Goal: Task Accomplishment & Management: Use online tool/utility

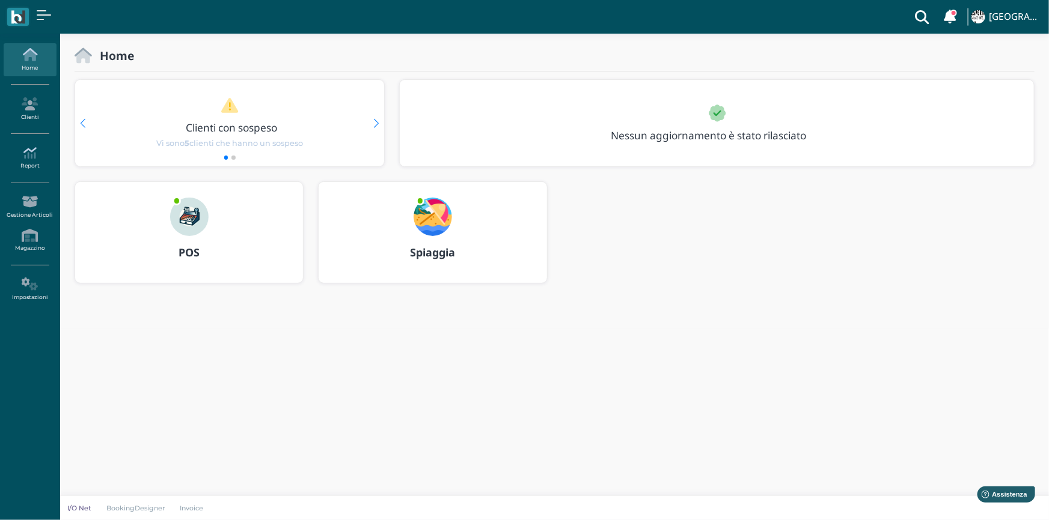
click at [31, 154] on icon at bounding box center [30, 153] width 52 height 13
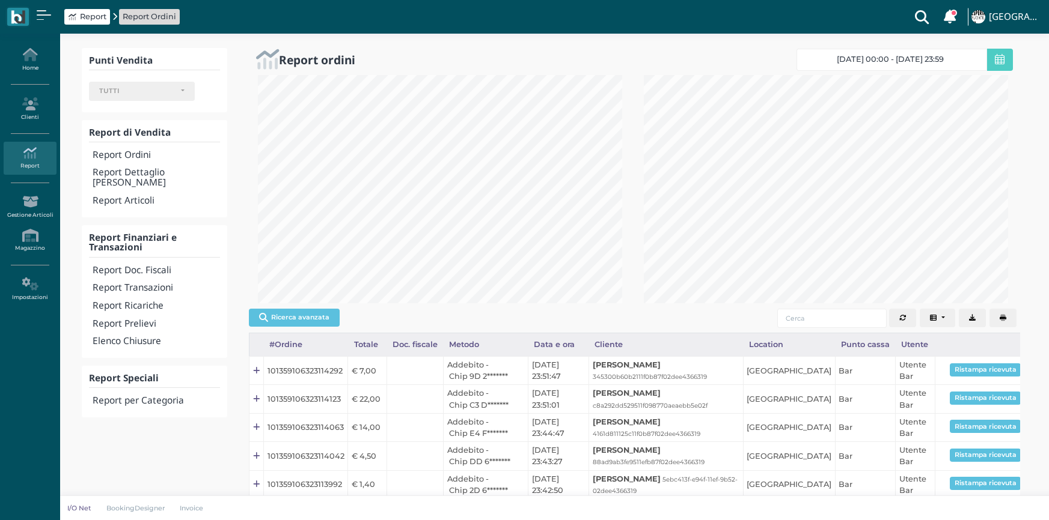
select select
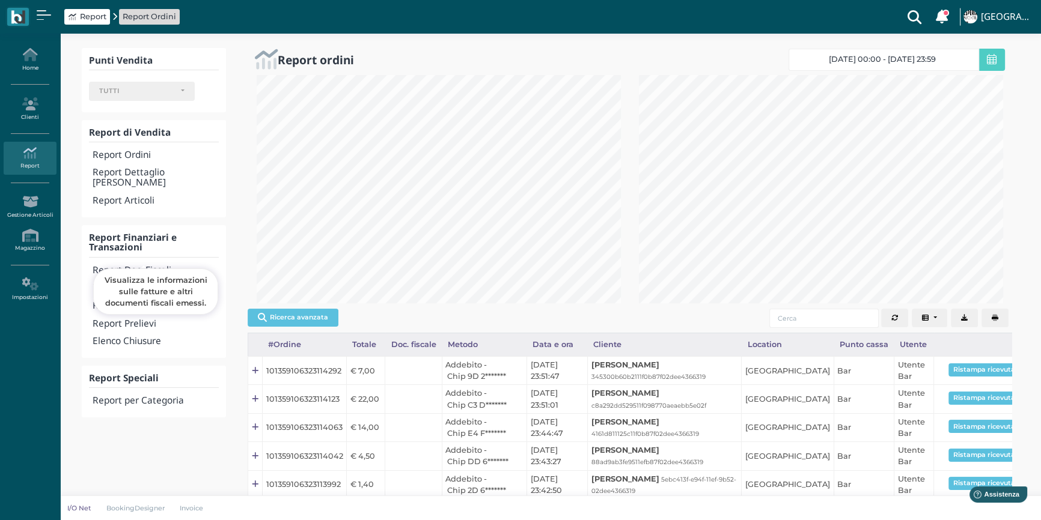
click at [160, 266] on h4 "Report Doc. Fiscali" at bounding box center [156, 271] width 126 height 10
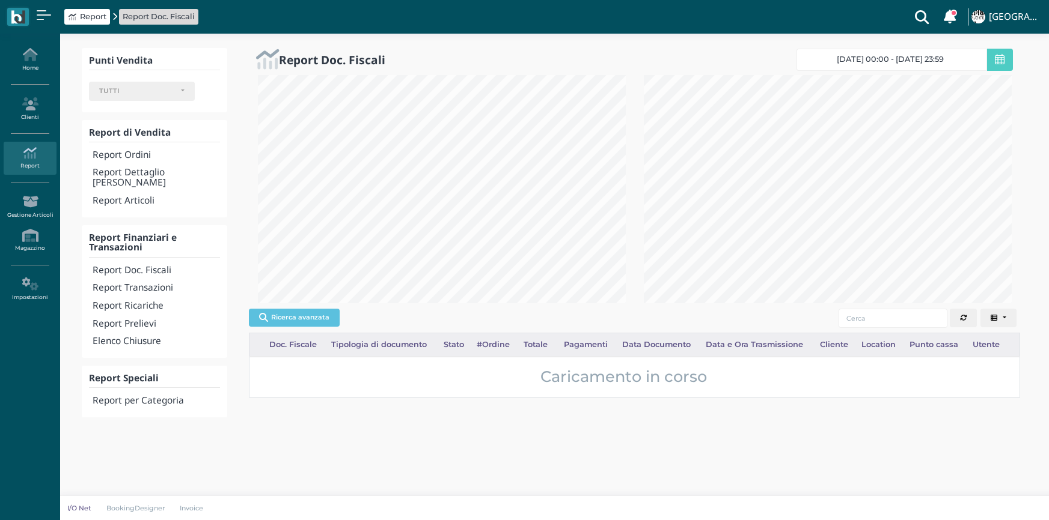
select select
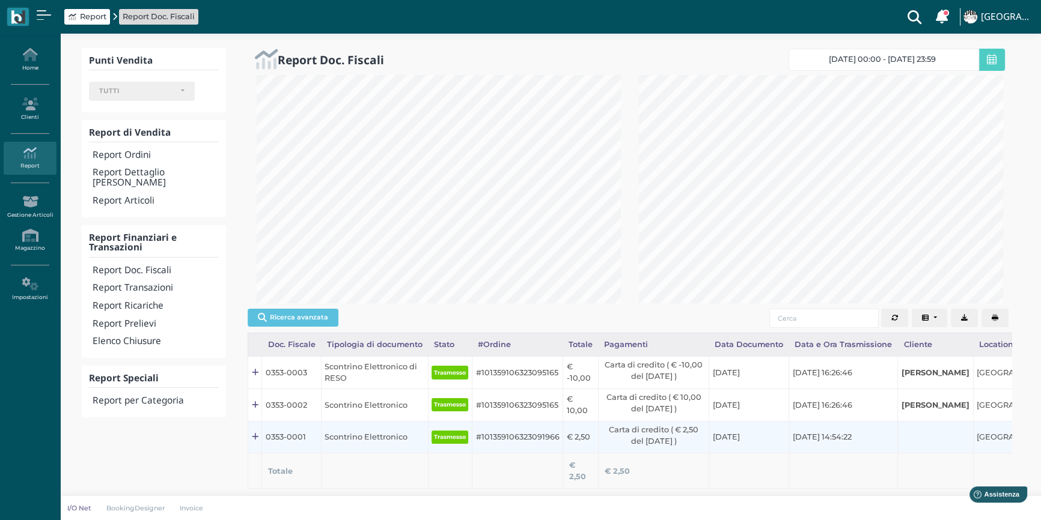
scroll to position [56, 0]
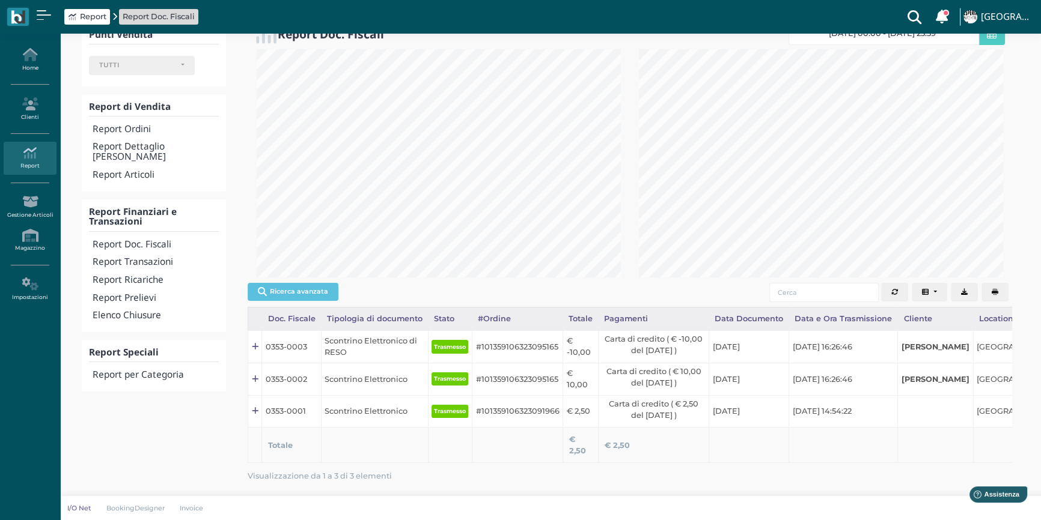
click at [998, 283] on button "button" at bounding box center [994, 292] width 27 height 19
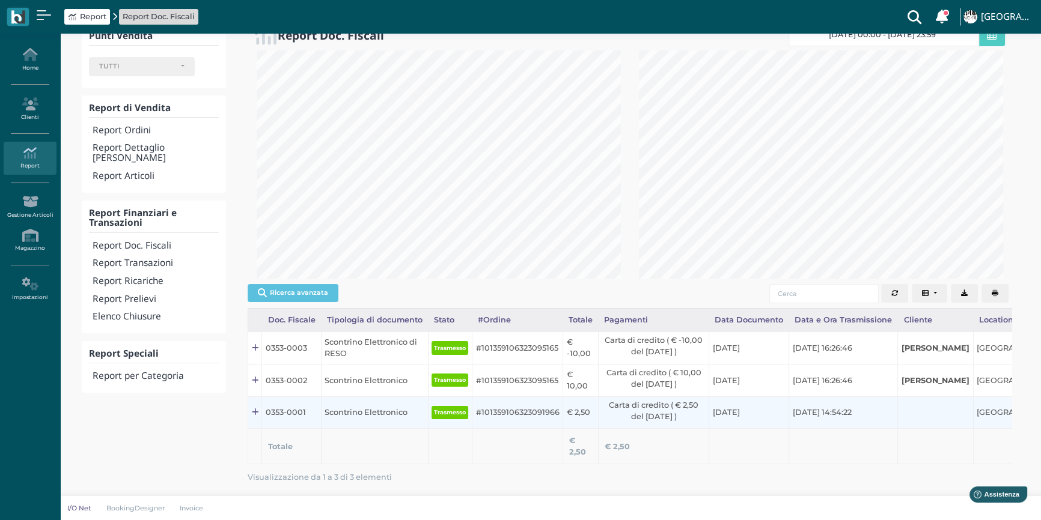
scroll to position [0, 0]
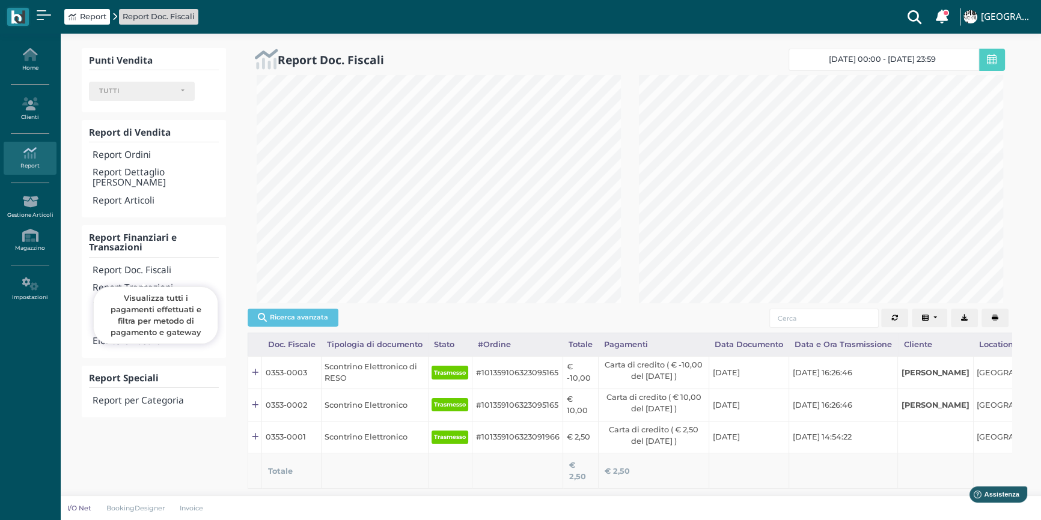
click at [139, 283] on h4 "Report Transazioni" at bounding box center [156, 288] width 126 height 10
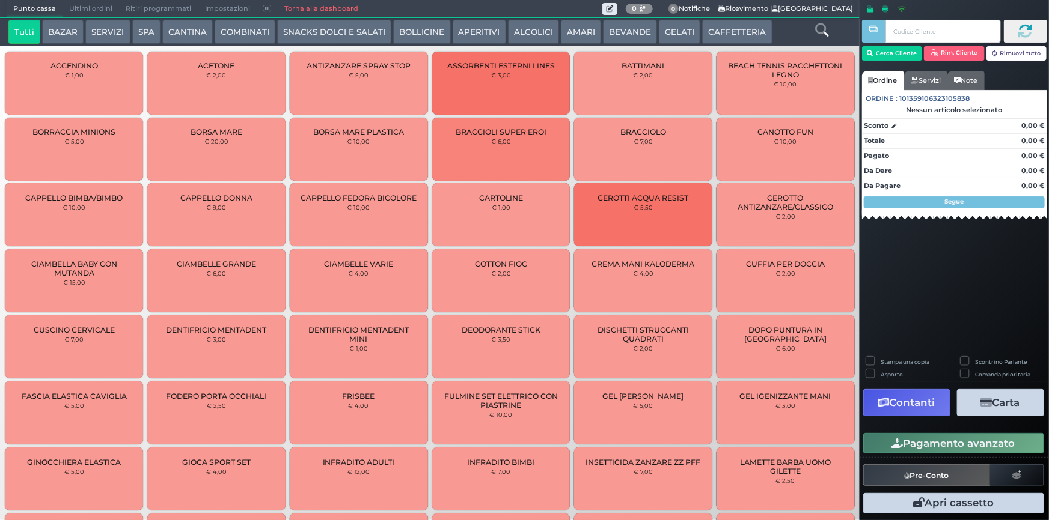
click at [100, 6] on span "Ultimi ordini" at bounding box center [90, 9] width 56 height 17
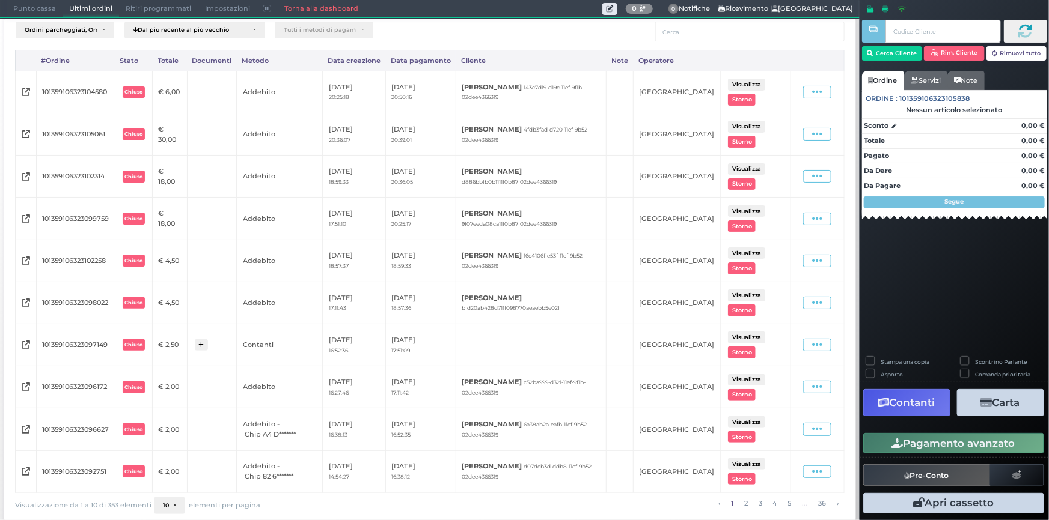
scroll to position [23, 0]
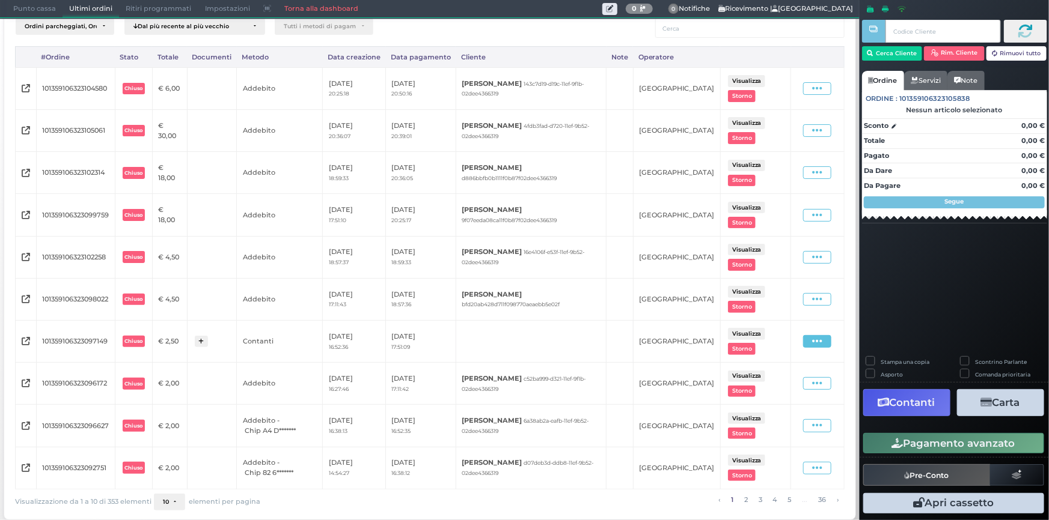
click at [812, 338] on icon at bounding box center [817, 341] width 10 height 11
click at [781, 375] on span "Ristampa Pre-Conto" at bounding box center [791, 376] width 49 height 20
click at [171, 495] on button "10" at bounding box center [169, 502] width 31 height 17
click at [181, 450] on link "50" at bounding box center [187, 457] width 66 height 22
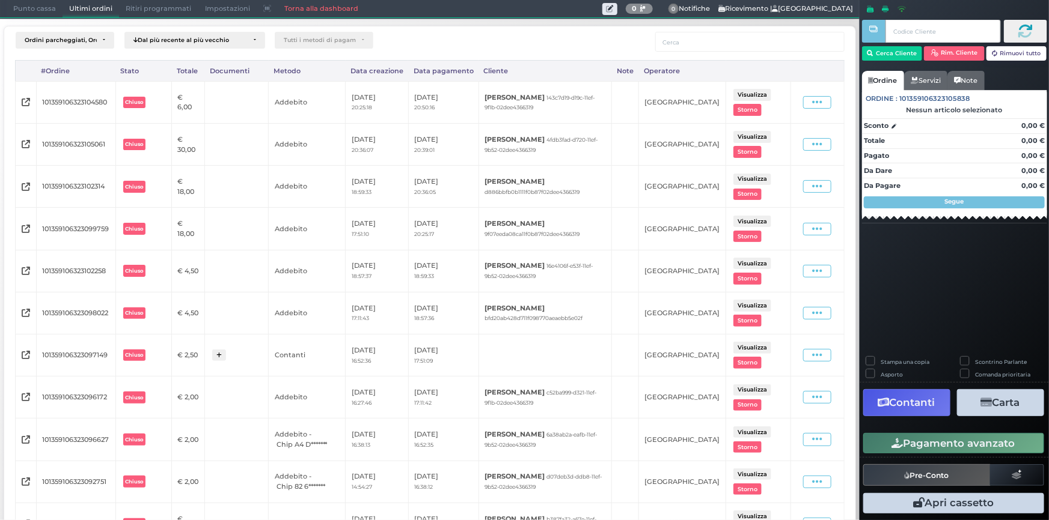
scroll to position [0, 0]
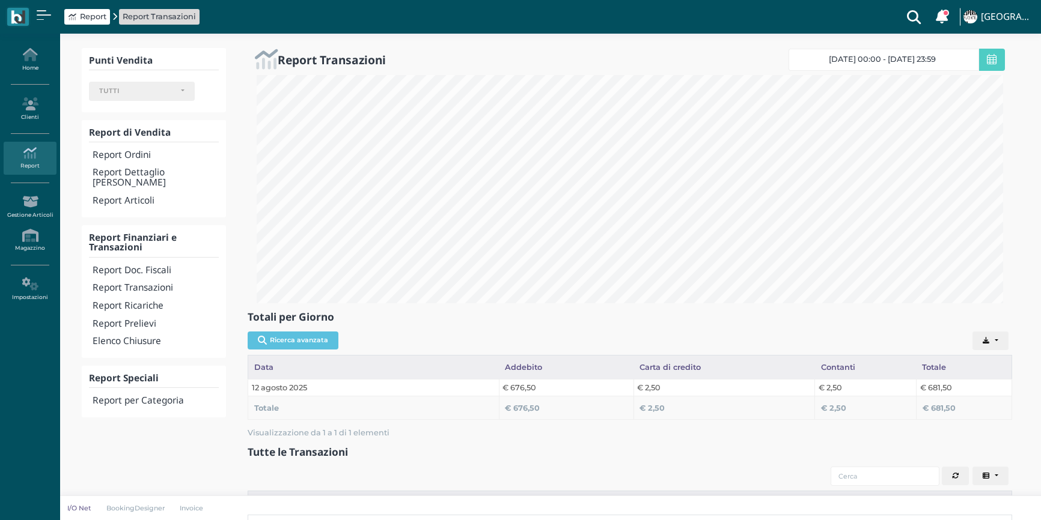
select select
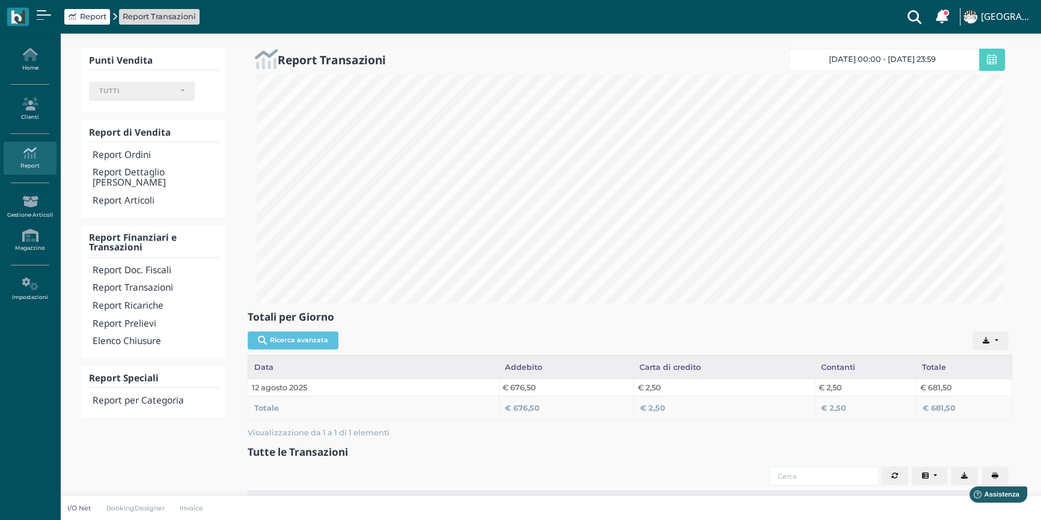
scroll to position [228, 764]
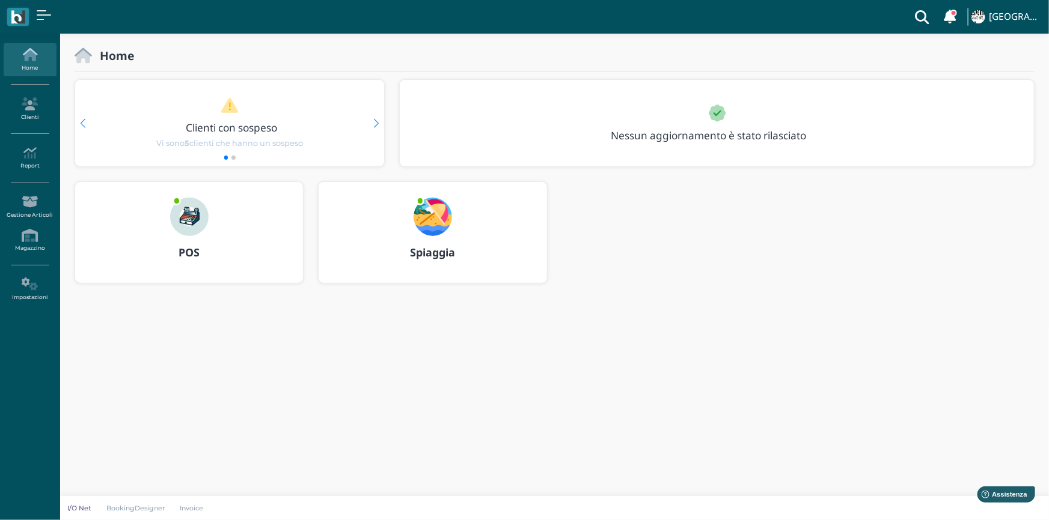
click at [192, 219] on img at bounding box center [189, 217] width 38 height 38
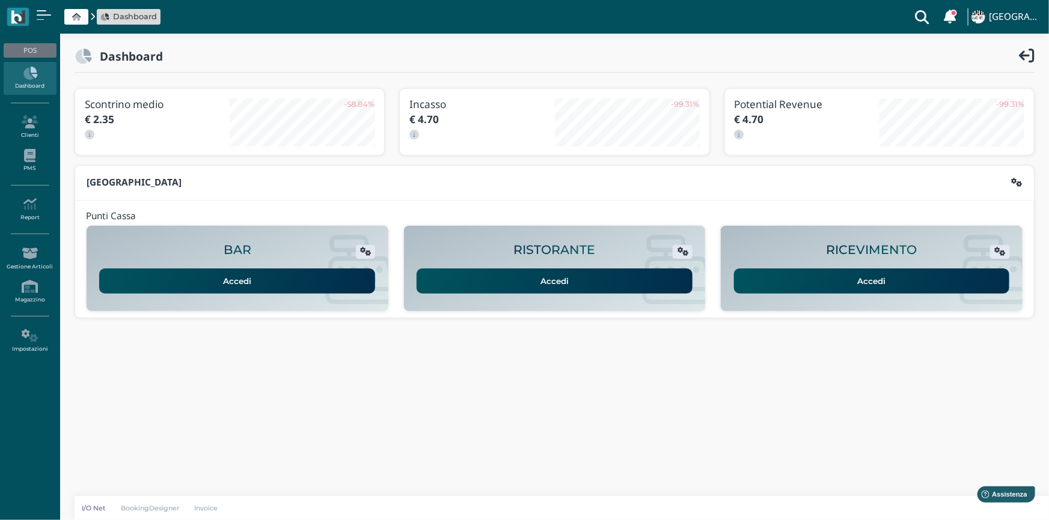
click at [893, 286] on link "Accedi" at bounding box center [872, 281] width 276 height 25
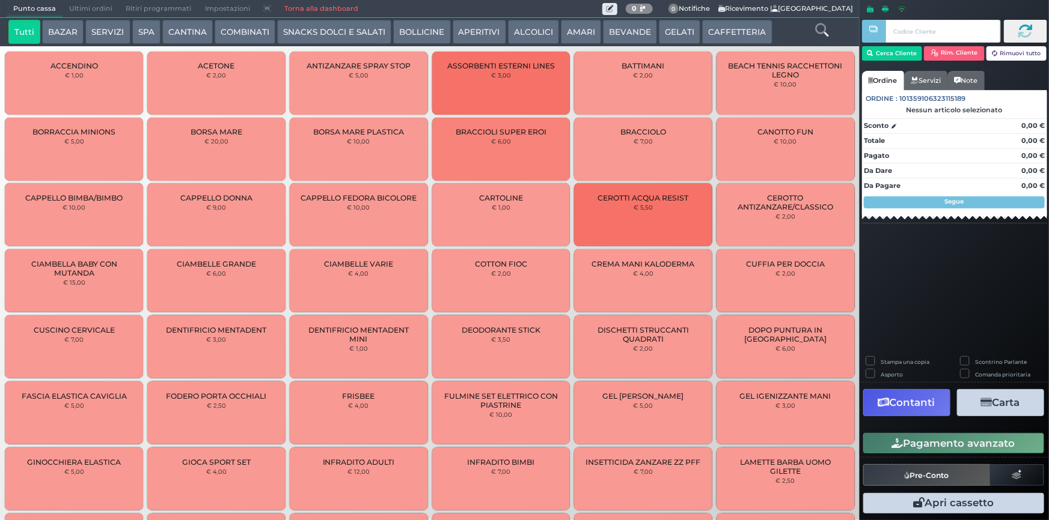
click at [78, 5] on span "Ultimi ordini" at bounding box center [90, 9] width 56 height 17
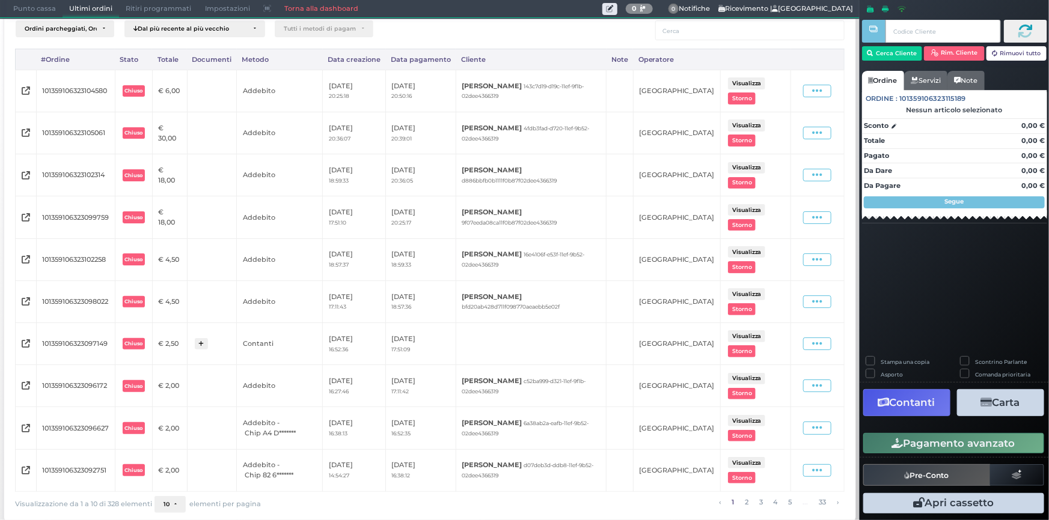
scroll to position [23, 0]
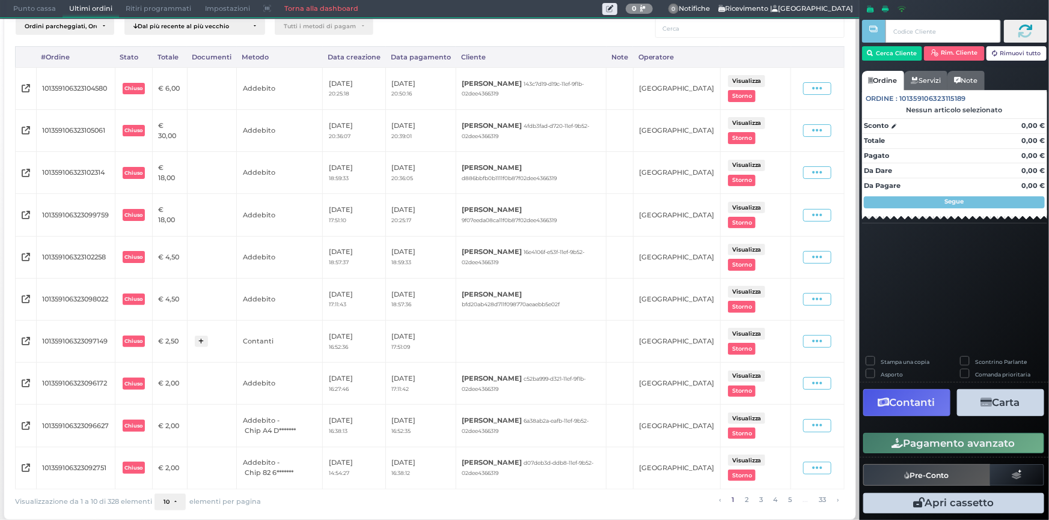
click at [169, 499] on button "10" at bounding box center [169, 502] width 31 height 17
click at [177, 475] on link "100" at bounding box center [188, 479] width 66 height 22
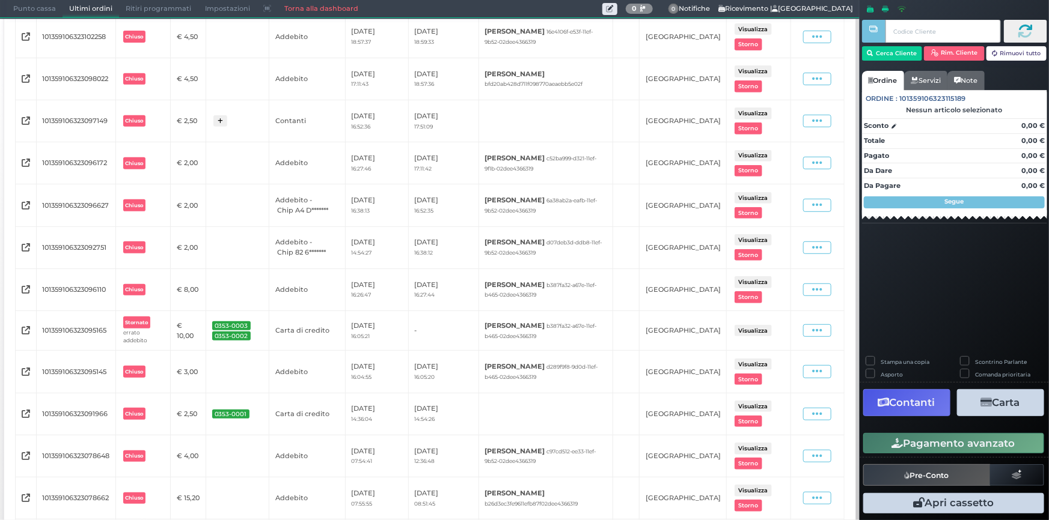
scroll to position [570, 0]
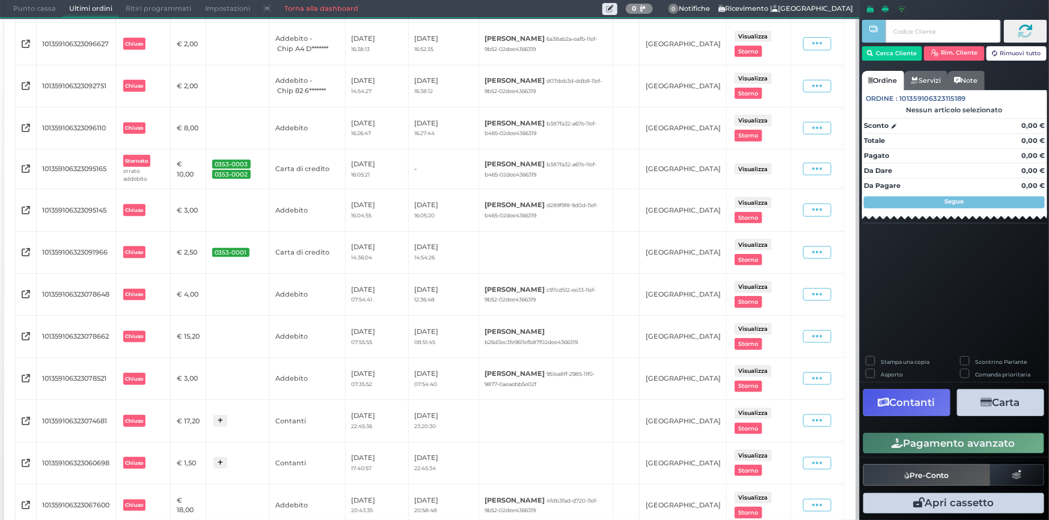
click at [745, 163] on button "Visualizza" at bounding box center [752, 168] width 37 height 11
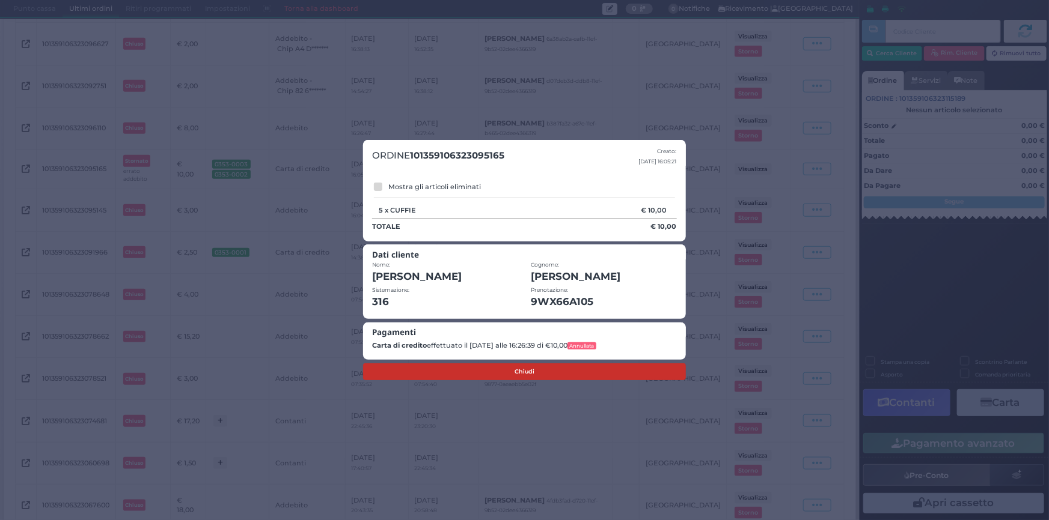
click at [515, 368] on button "Chiudi" at bounding box center [524, 372] width 323 height 17
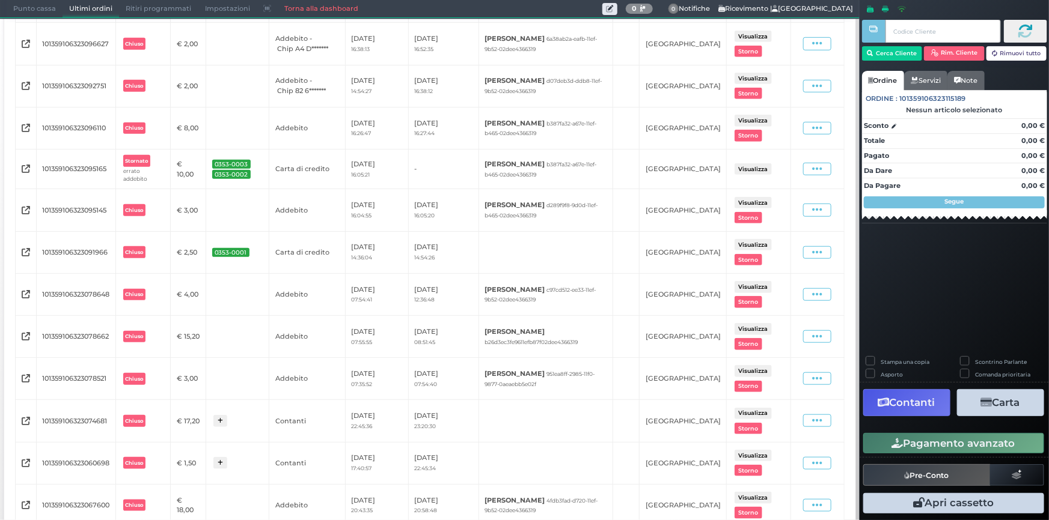
click at [248, 162] on span "0353-0003" at bounding box center [231, 164] width 38 height 9
click at [251, 171] on span "0353-0002" at bounding box center [231, 174] width 38 height 9
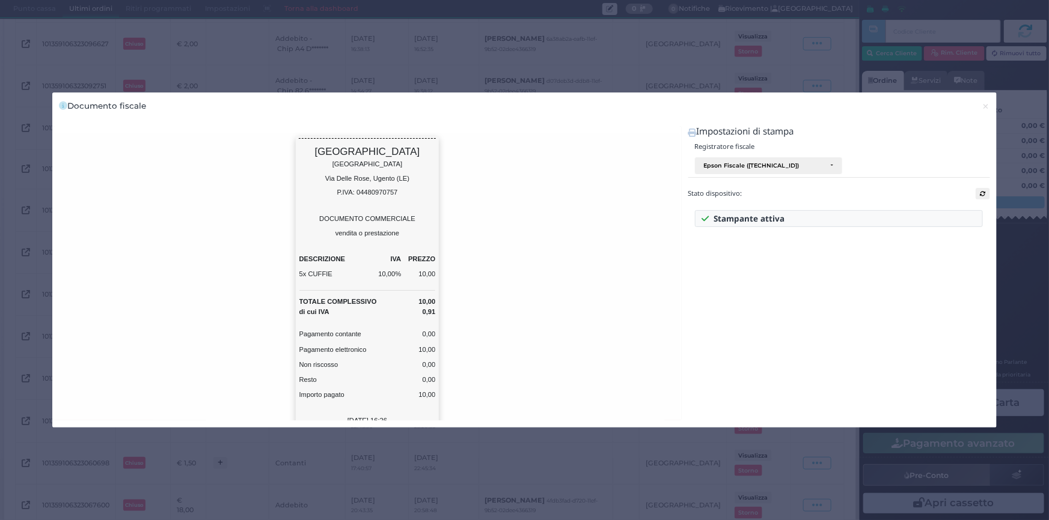
scroll to position [0, 0]
click at [982, 105] on span "×" at bounding box center [986, 106] width 8 height 13
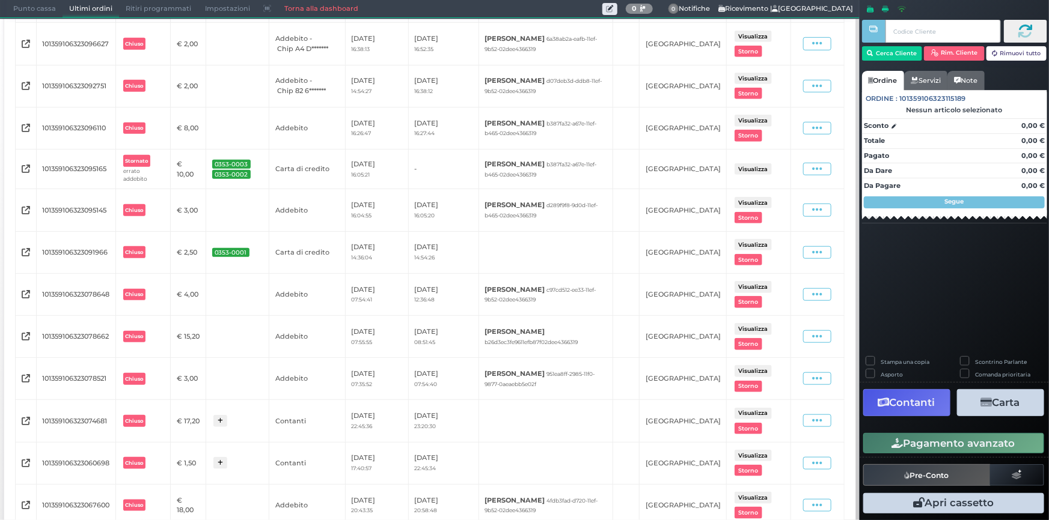
click at [27, 169] on icon at bounding box center [26, 169] width 8 height 1
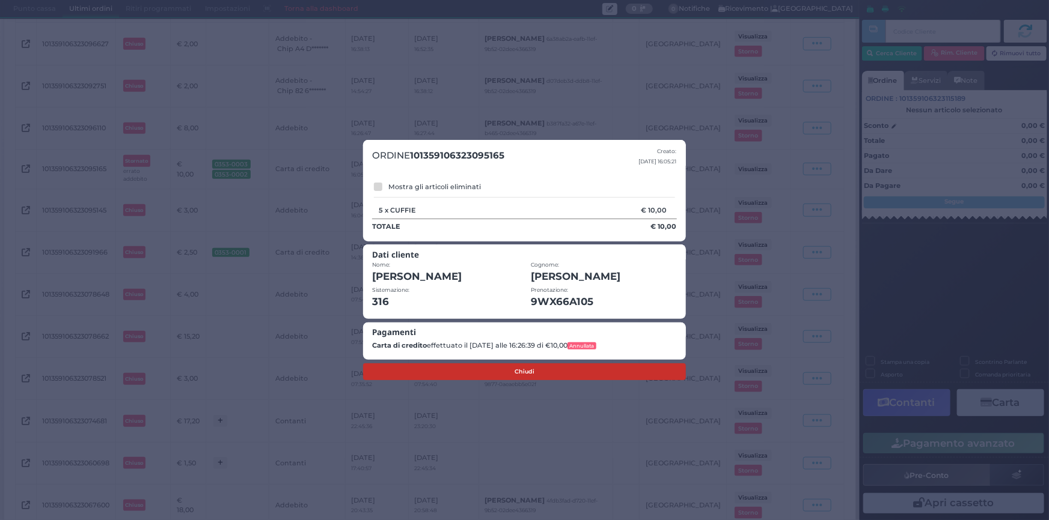
click at [547, 371] on button "Chiudi" at bounding box center [524, 372] width 323 height 17
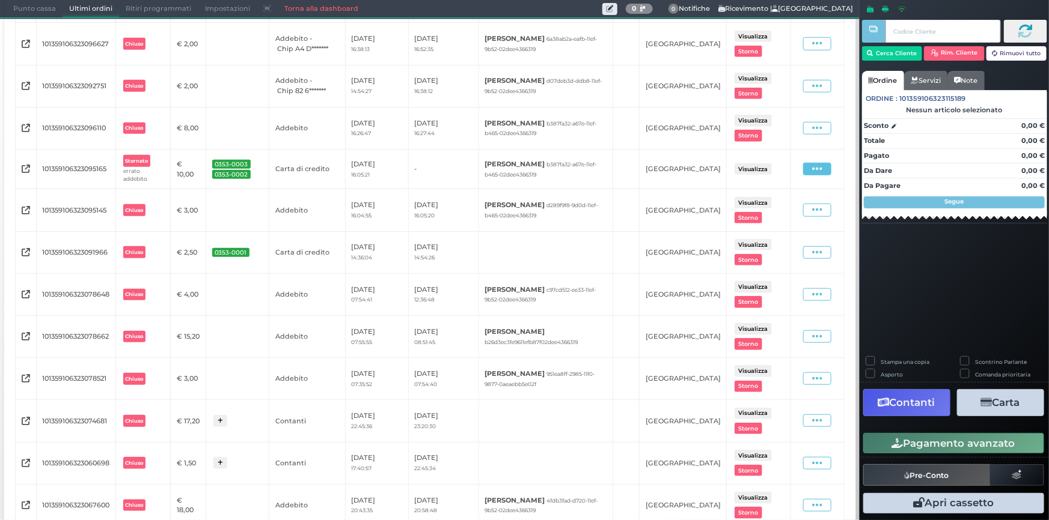
click at [812, 169] on icon at bounding box center [817, 168] width 10 height 11
click at [312, 169] on td "Carta di credito" at bounding box center [307, 169] width 76 height 40
click at [812, 165] on icon at bounding box center [817, 168] width 10 height 11
click at [775, 176] on span "Visualizza" at bounding box center [784, 181] width 34 height 10
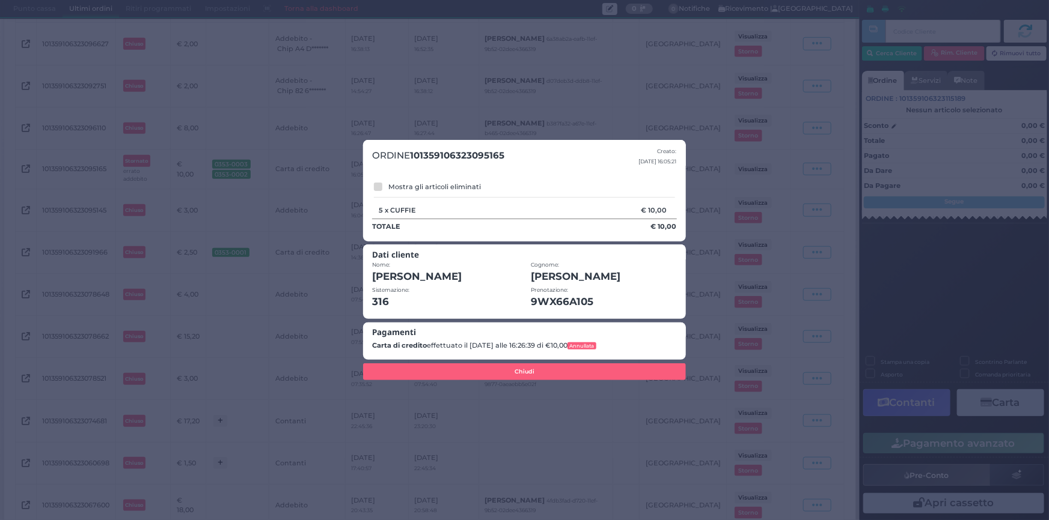
click at [480, 109] on div "ORDINE 101359106323095165 Creato: 12/08/2025 16:05:21 Mostra gli articoli elimi…" at bounding box center [524, 260] width 1049 height 520
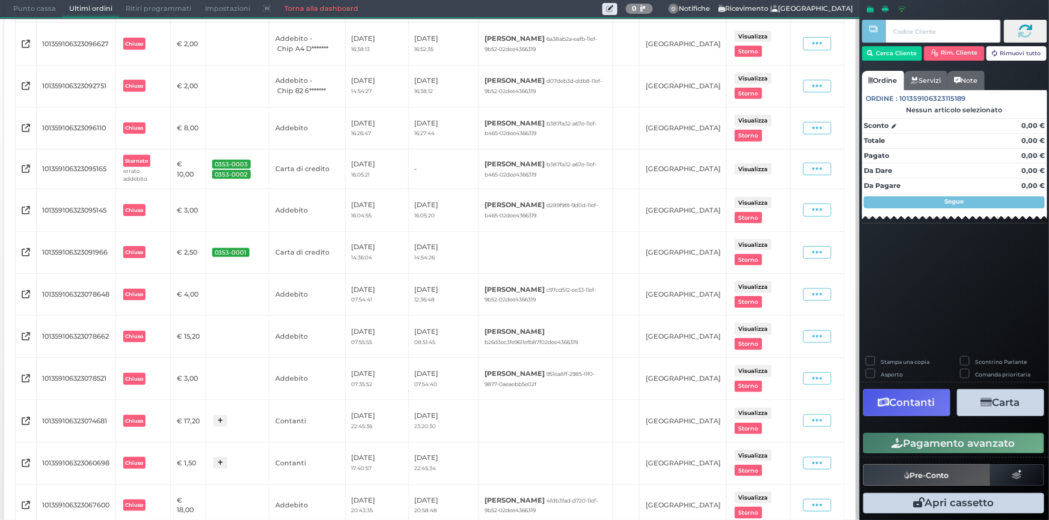
click at [746, 165] on button "Visualizza" at bounding box center [752, 168] width 37 height 11
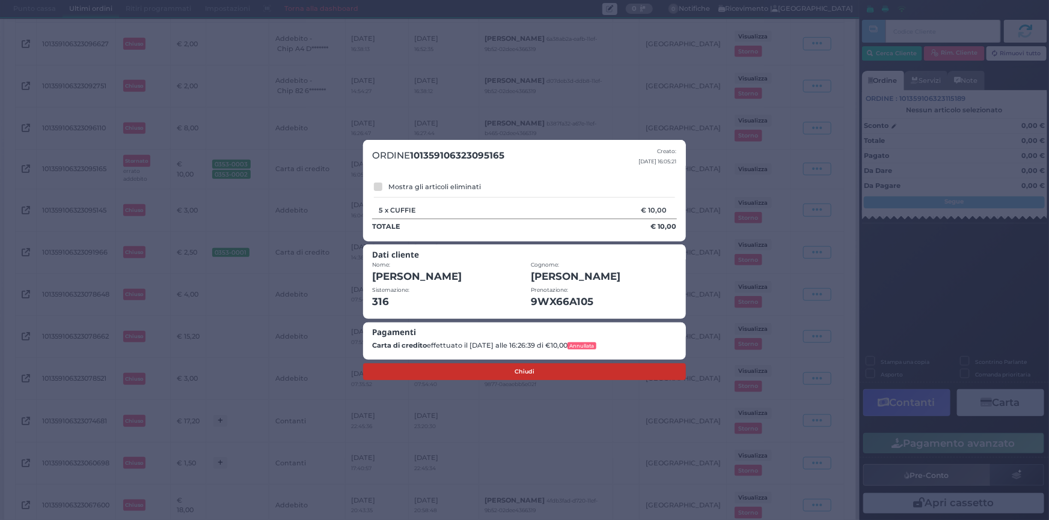
click at [528, 367] on button "Chiudi" at bounding box center [524, 372] width 323 height 17
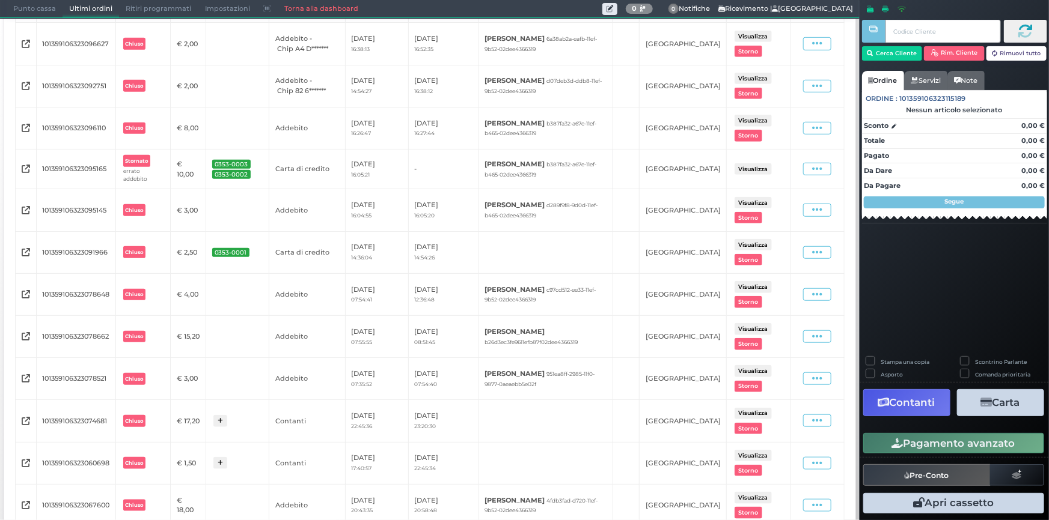
click at [251, 162] on span "0353-0003" at bounding box center [231, 164] width 38 height 9
click at [251, 170] on span "0353-0002" at bounding box center [231, 174] width 38 height 9
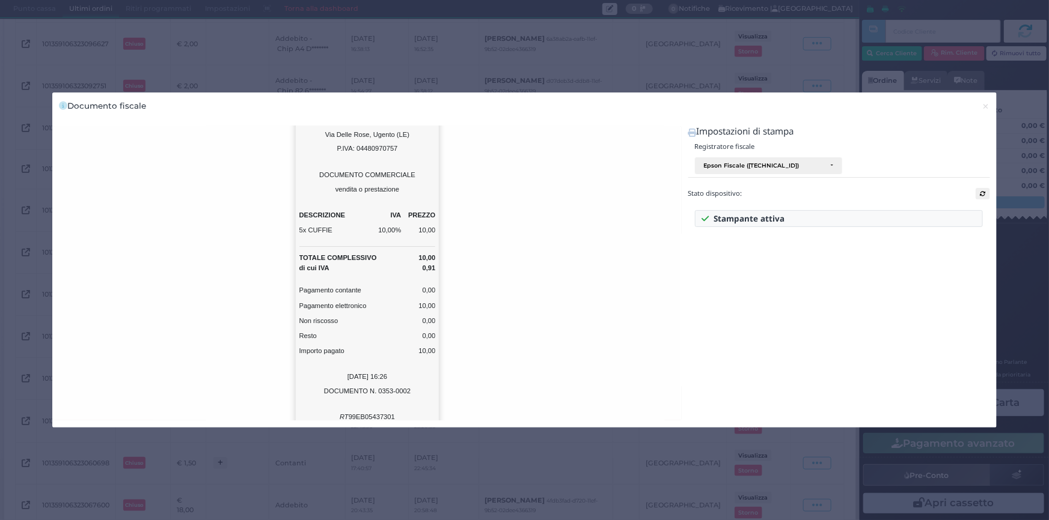
scroll to position [120, 0]
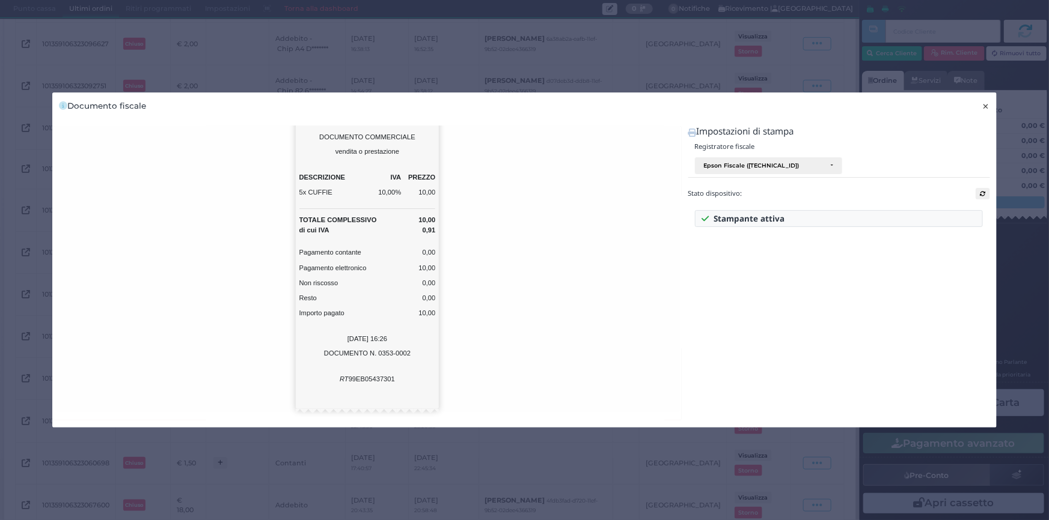
click at [980, 104] on button "× close" at bounding box center [985, 106] width 21 height 27
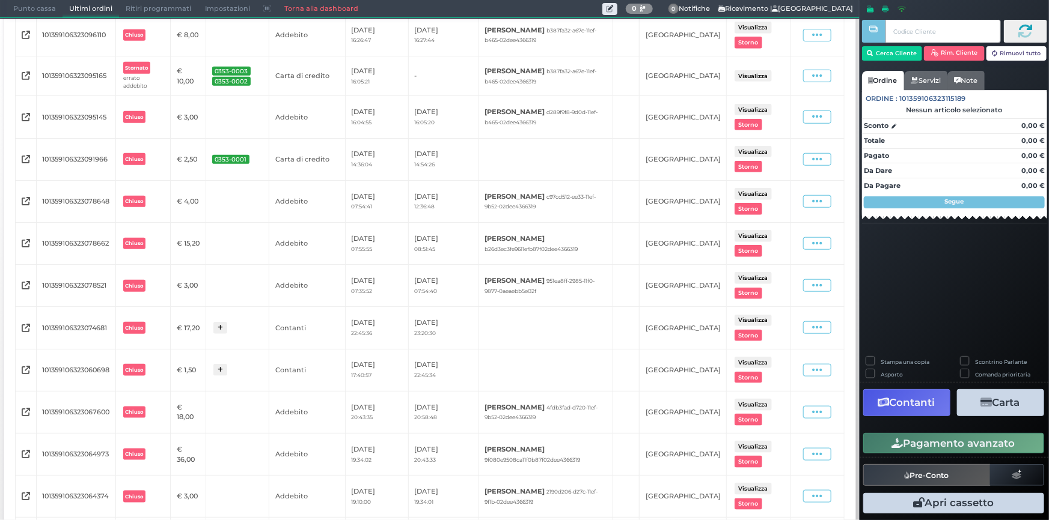
scroll to position [624, 0]
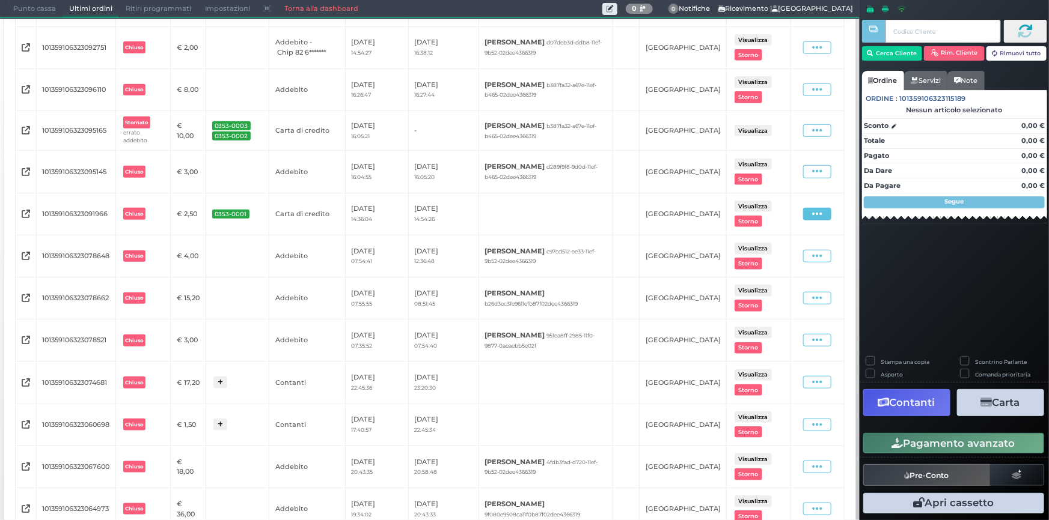
click at [803, 209] on span at bounding box center [817, 214] width 28 height 13
click at [803, 129] on span at bounding box center [817, 130] width 28 height 13
click at [777, 160] on span "Ristampa Pre-Conto" at bounding box center [791, 165] width 49 height 20
click at [812, 127] on icon at bounding box center [817, 130] width 10 height 11
click at [777, 160] on span "Ristampa Pre-Conto" at bounding box center [791, 165] width 49 height 20
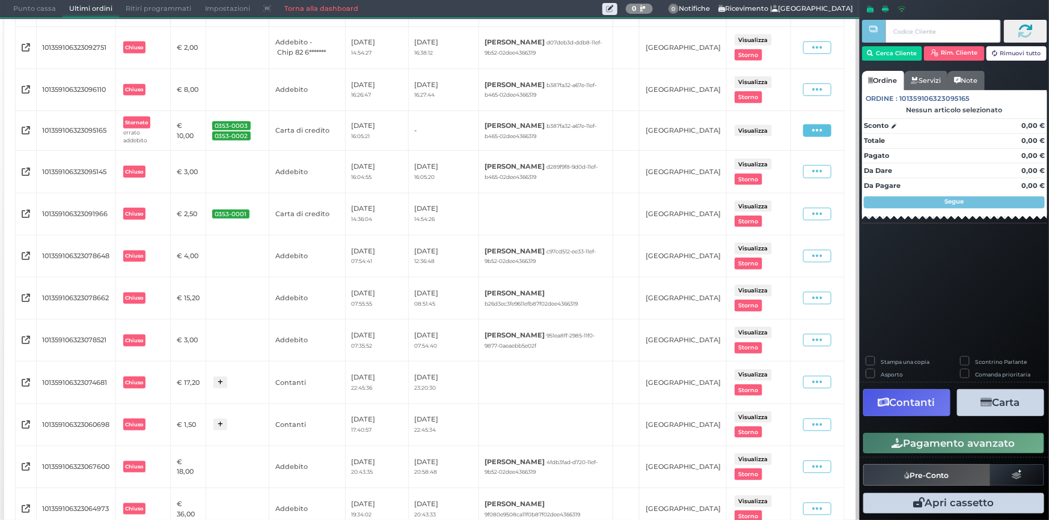
click at [812, 129] on icon at bounding box center [817, 130] width 10 height 11
click at [639, 133] on td at bounding box center [625, 131] width 27 height 40
click at [812, 209] on icon at bounding box center [817, 214] width 10 height 11
click at [639, 126] on td at bounding box center [625, 131] width 27 height 40
